Goal: Go to known website: Access a specific website the user already knows

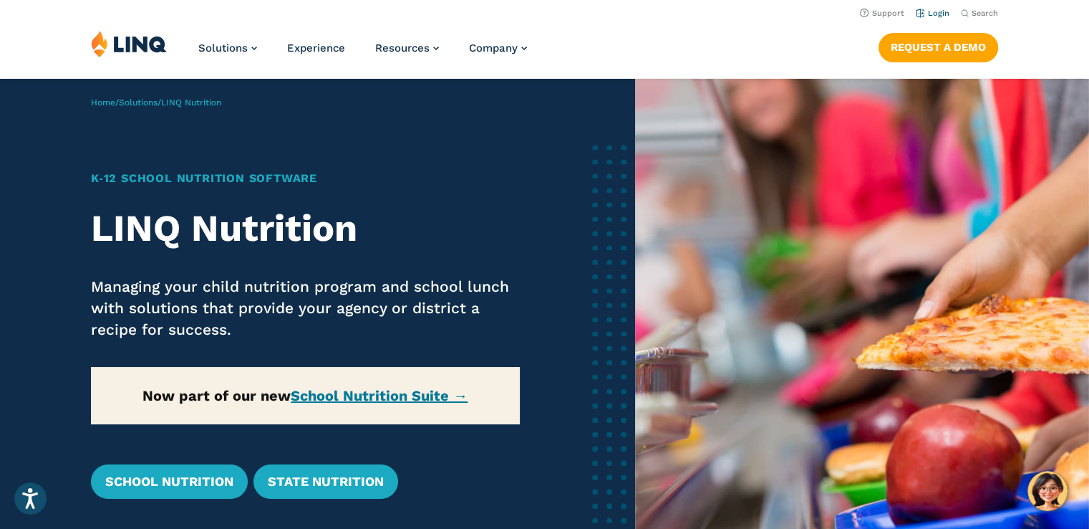
click at [935, 12] on link "Login" at bounding box center [933, 13] width 34 height 9
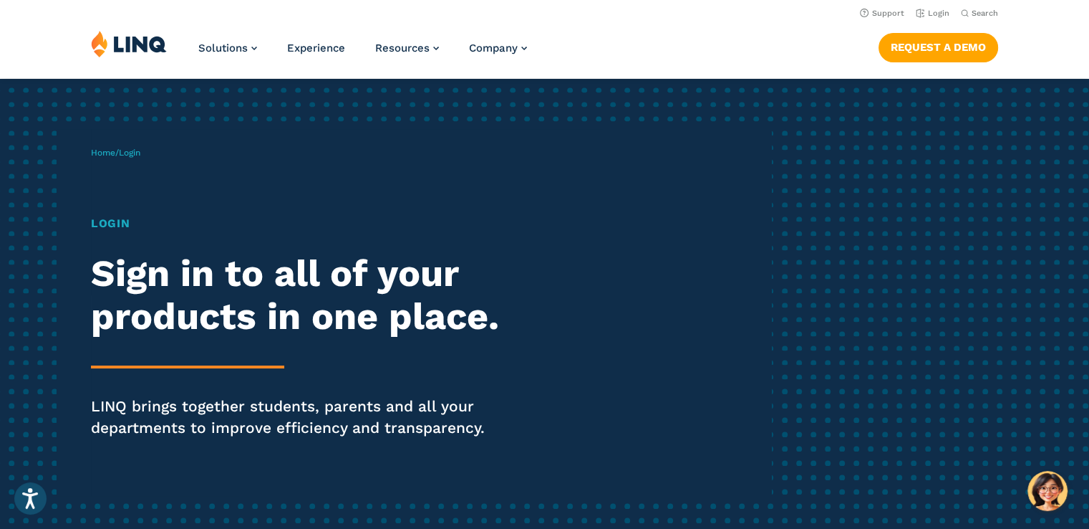
click at [112, 221] on h1 "Login" at bounding box center [301, 223] width 420 height 17
click at [120, 168] on div "Home / Login Login Sign in to all of your products in one place. LINQ brings to…" at bounding box center [431, 312] width 680 height 367
click at [198, 301] on h2 "Sign in to all of your products in one place." at bounding box center [301, 295] width 420 height 86
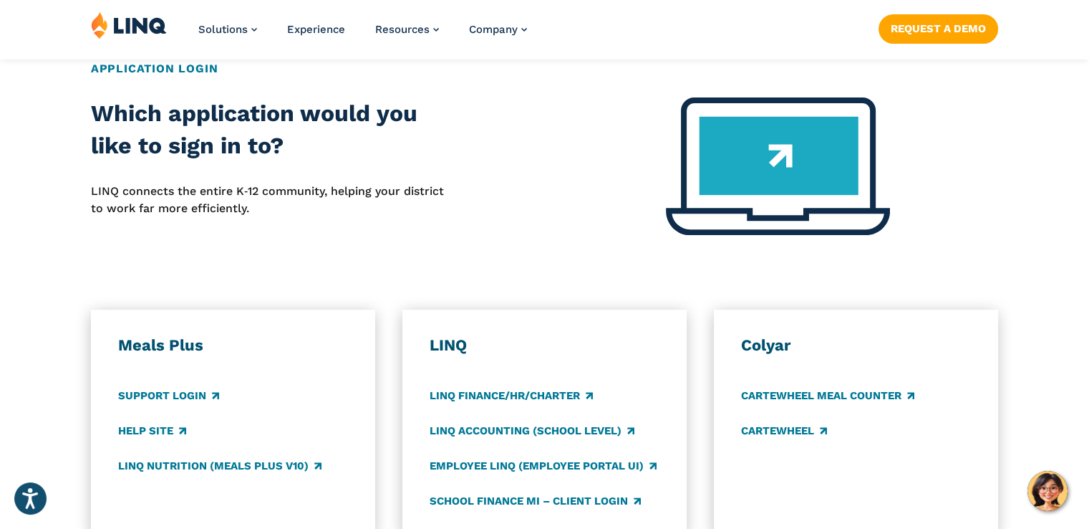
scroll to position [645, 0]
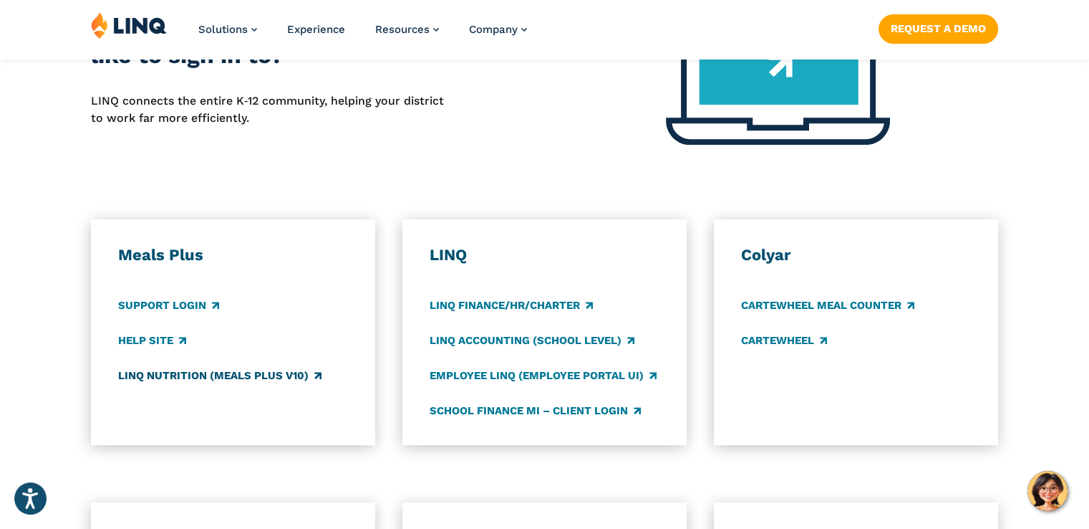
click at [213, 377] on link "LINQ Nutrition (Meals Plus v10)" at bounding box center [219, 375] width 203 height 16
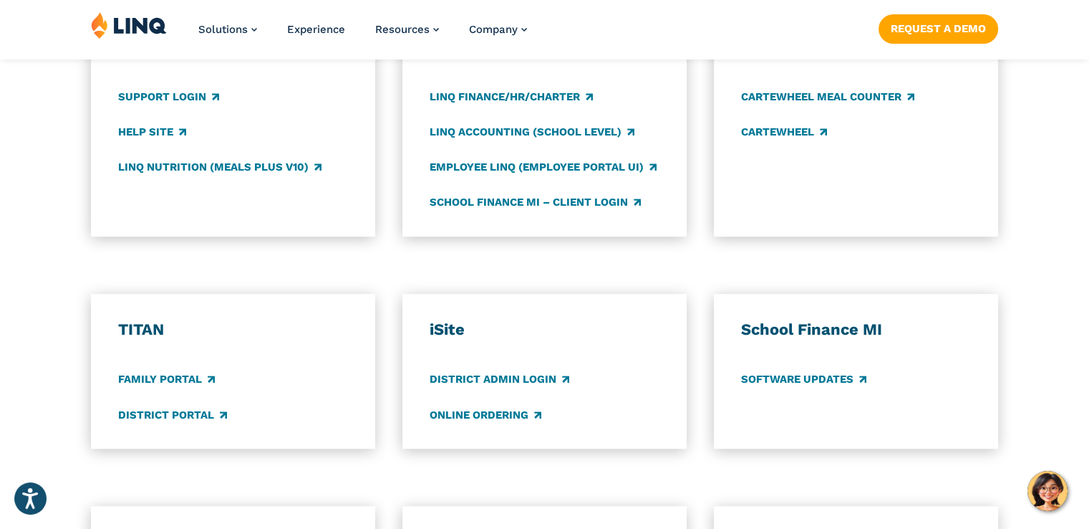
scroll to position [859, 0]
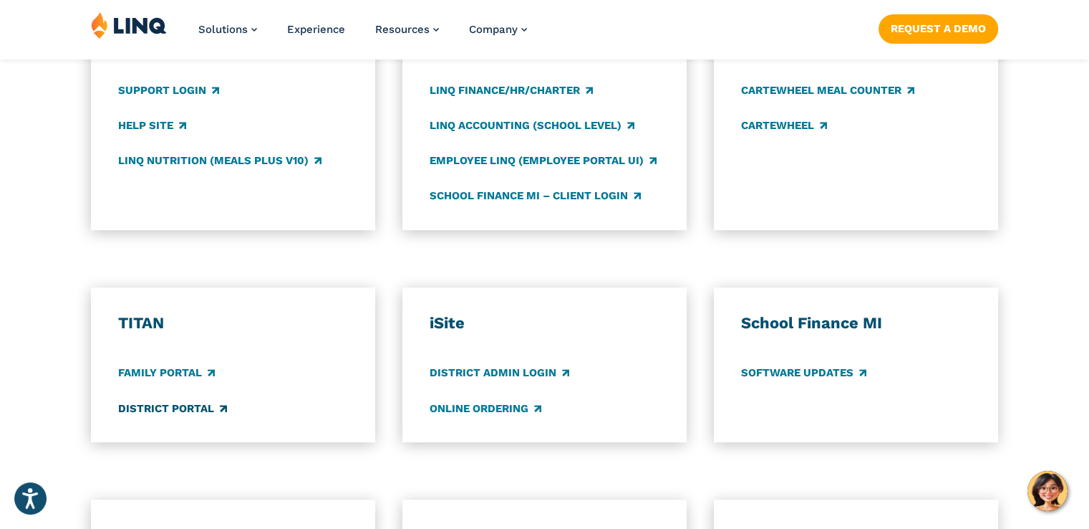
click at [189, 411] on link "District Portal" at bounding box center [172, 408] width 109 height 16
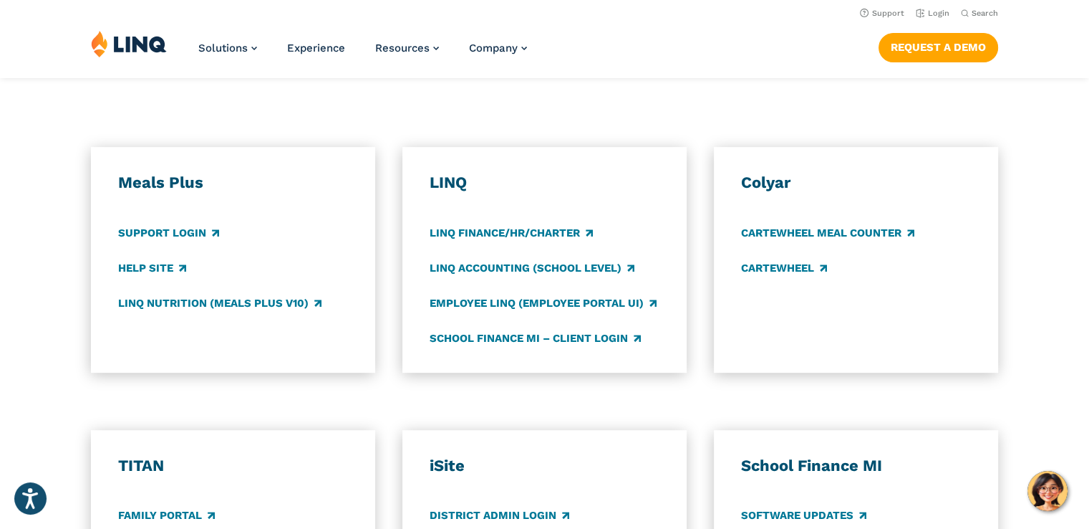
scroll to position [716, 0]
click at [158, 304] on link "LINQ Nutrition (Meals Plus v10)" at bounding box center [219, 304] width 203 height 16
